Goal: Information Seeking & Learning: Learn about a topic

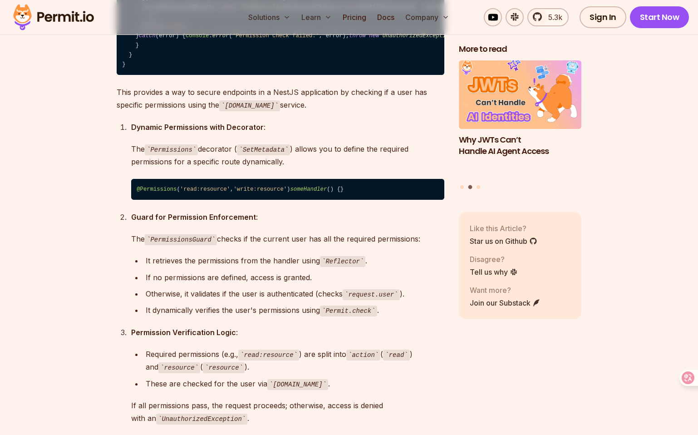
scroll to position [9631, 0]
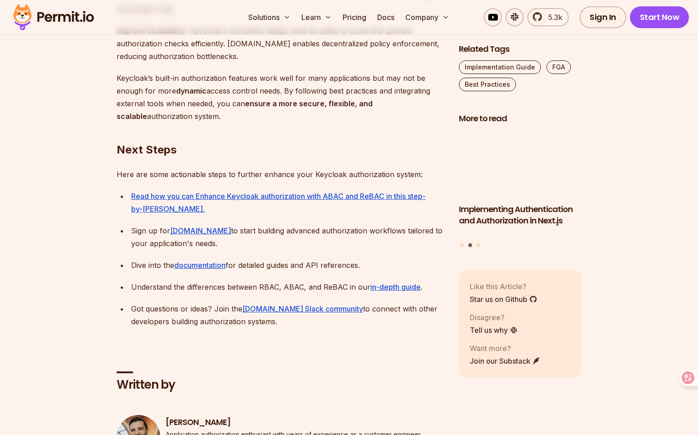
scroll to position [648, 0]
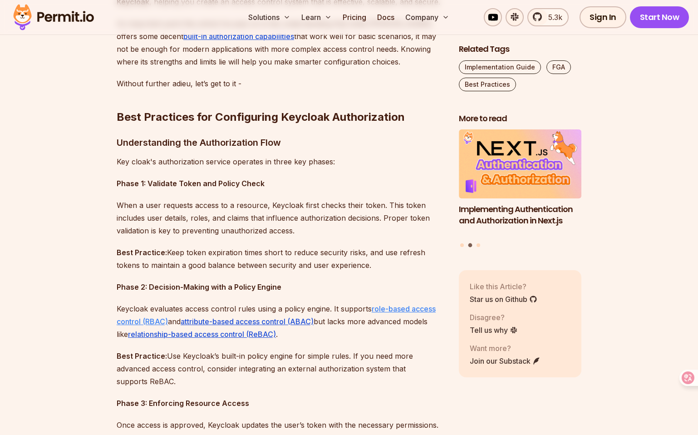
click at [404, 305] on link "role-based access control (RBAC)" at bounding box center [276, 315] width 319 height 22
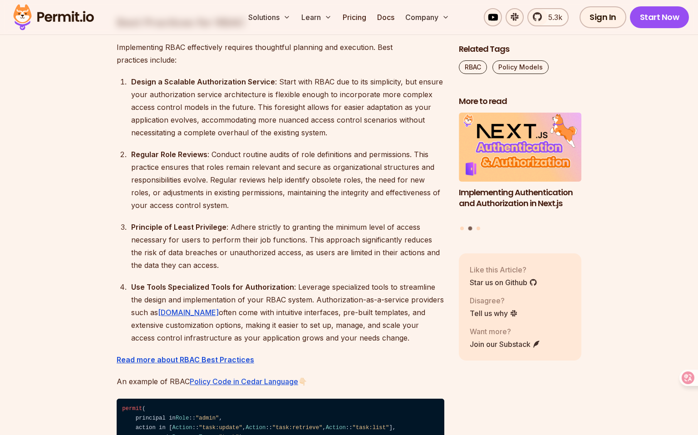
scroll to position [2423, 0]
